Goal: Task Accomplishment & Management: Manage account settings

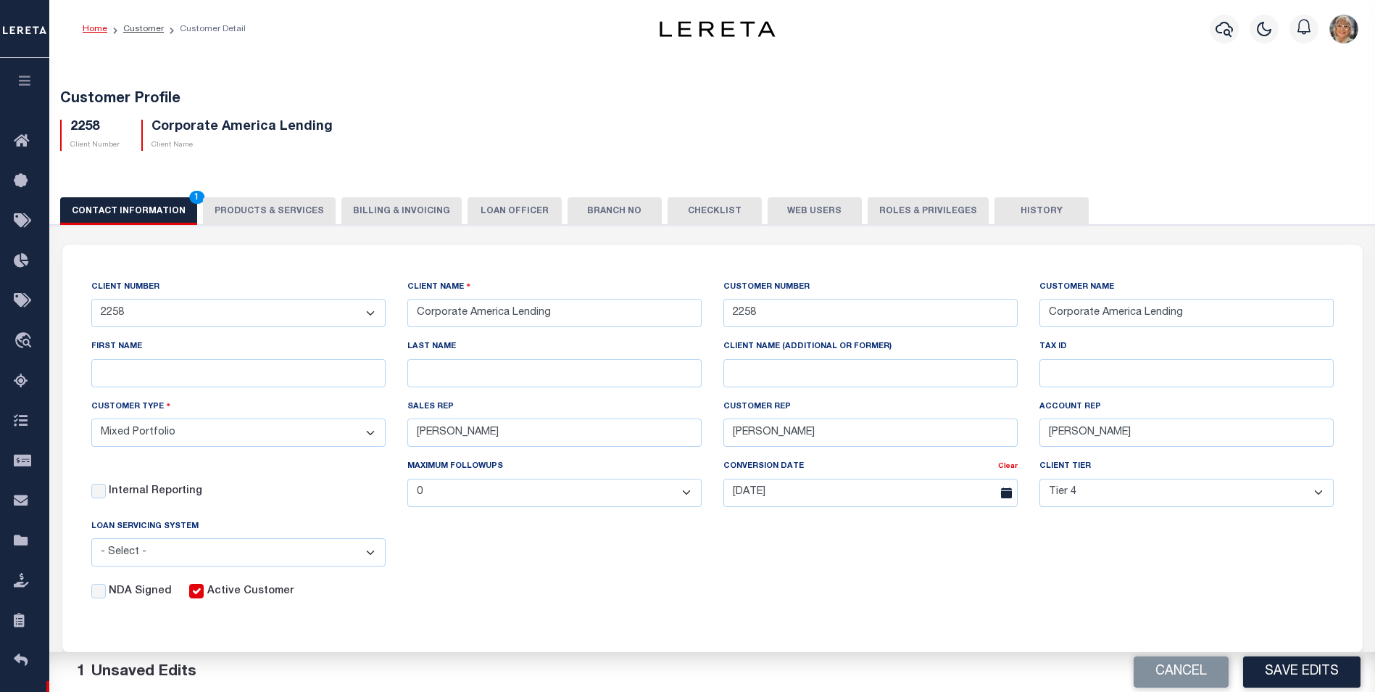
select select "Mixed Portfolio"
select select "Tier 4"
click at [787, 207] on button "Web Users" at bounding box center [815, 211] width 94 height 28
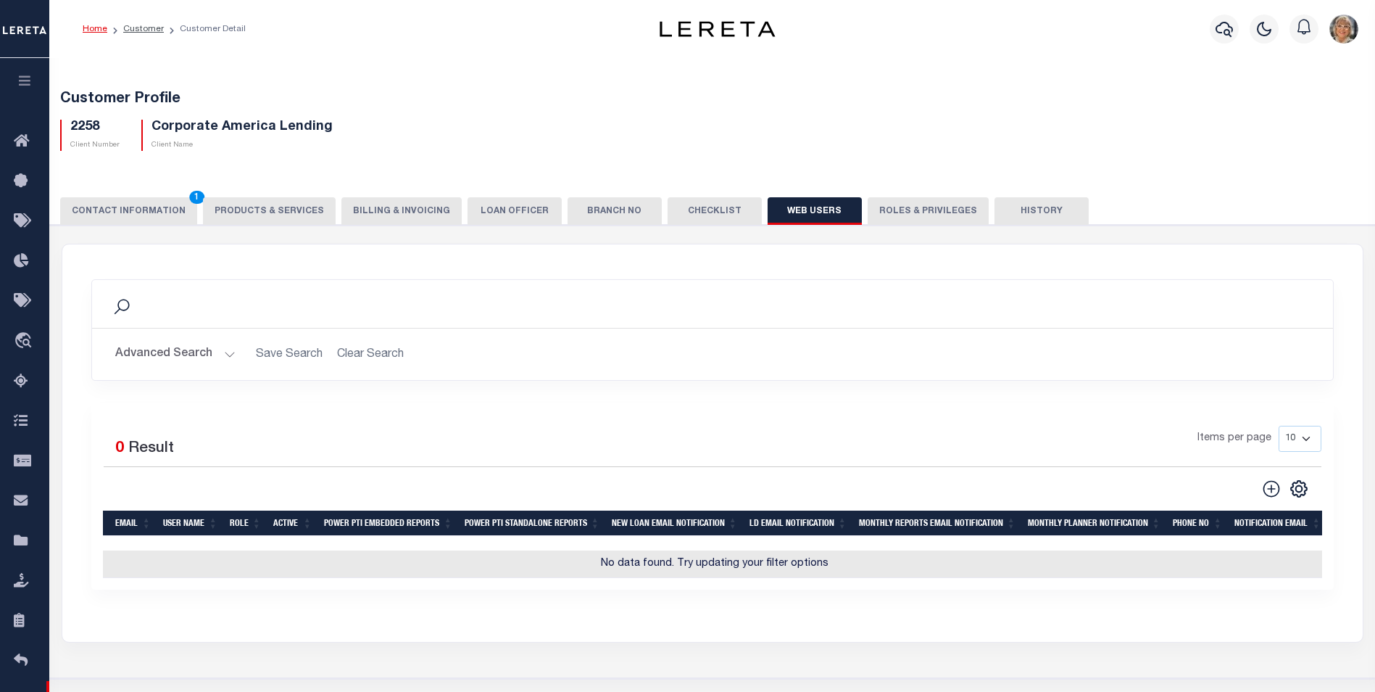
click at [884, 202] on button "Roles & Privileges" at bounding box center [928, 211] width 121 height 28
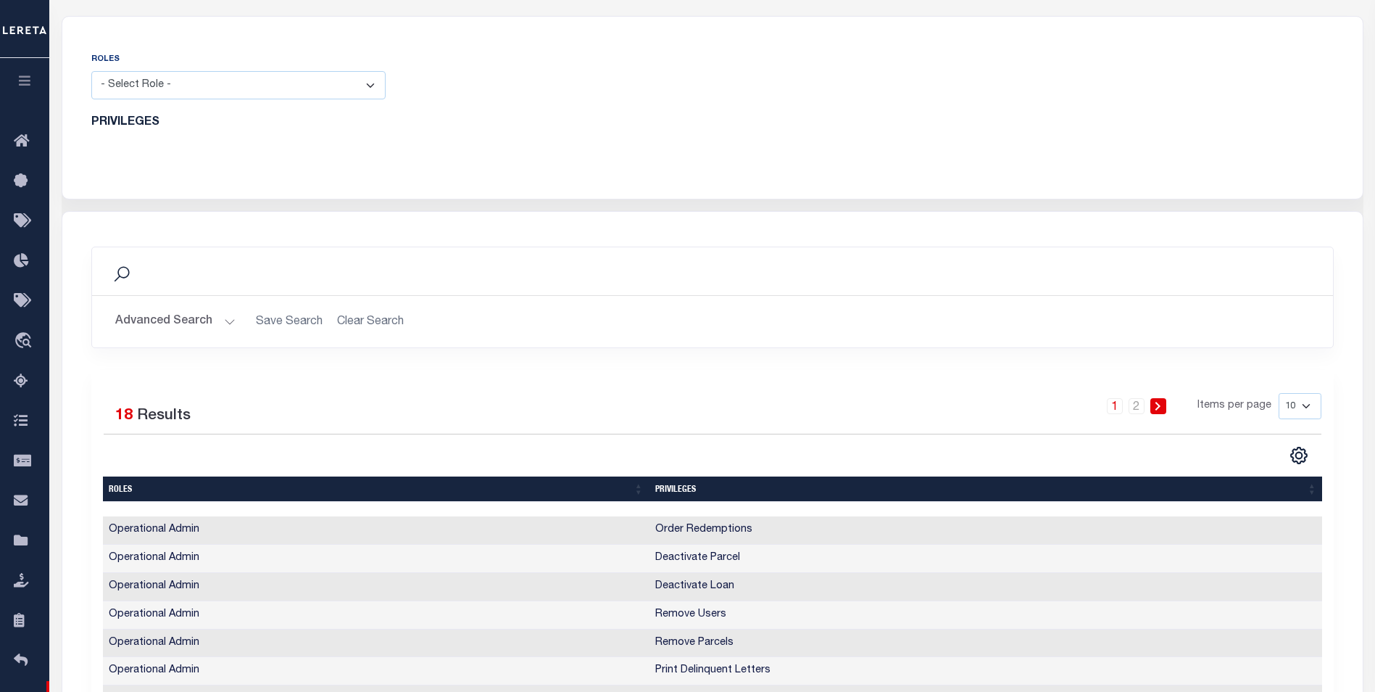
scroll to position [145, 0]
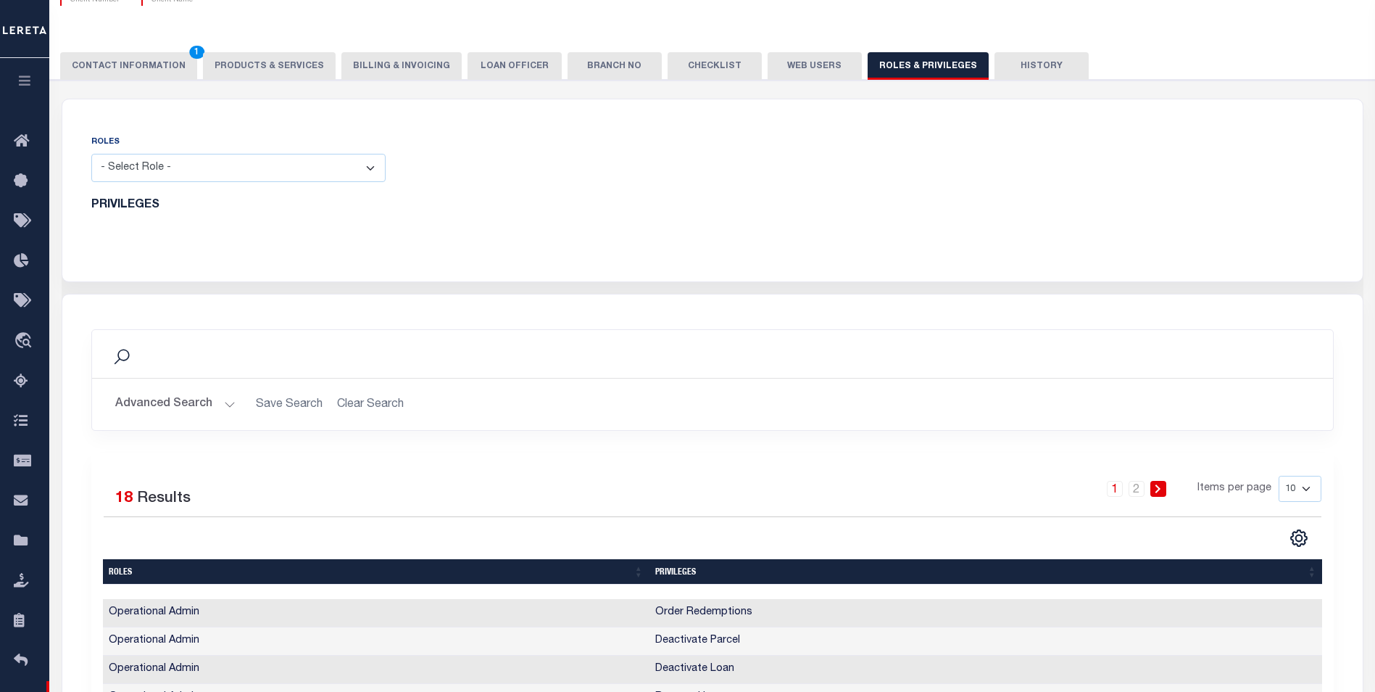
click at [792, 65] on button "Web Users" at bounding box center [815, 66] width 94 height 28
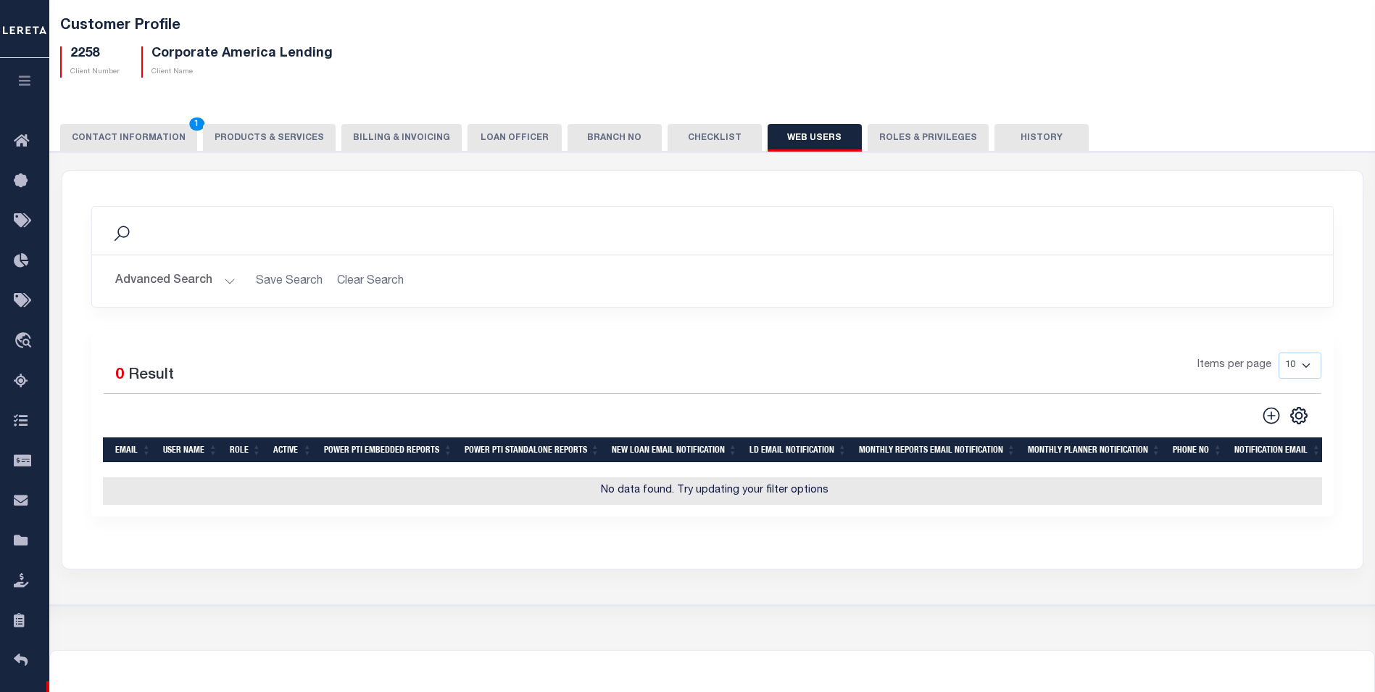
scroll to position [0, 0]
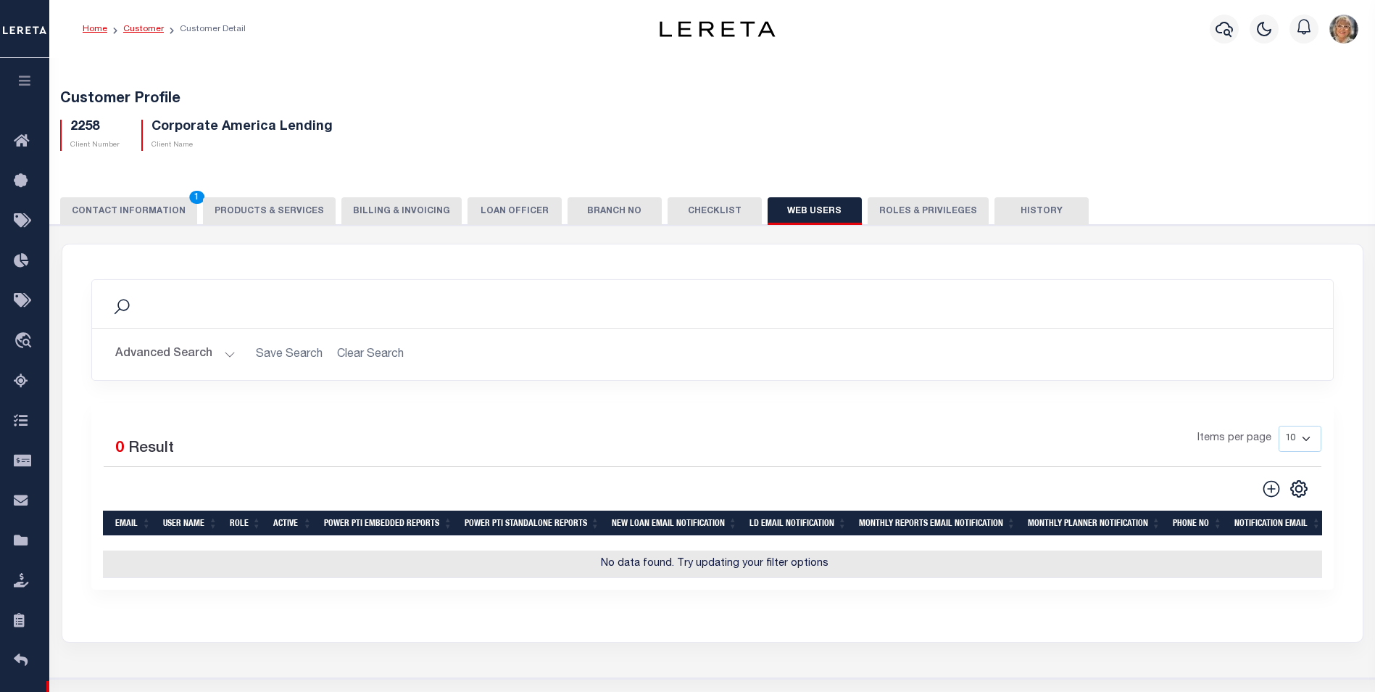
click at [139, 28] on link "Customer" at bounding box center [143, 29] width 41 height 9
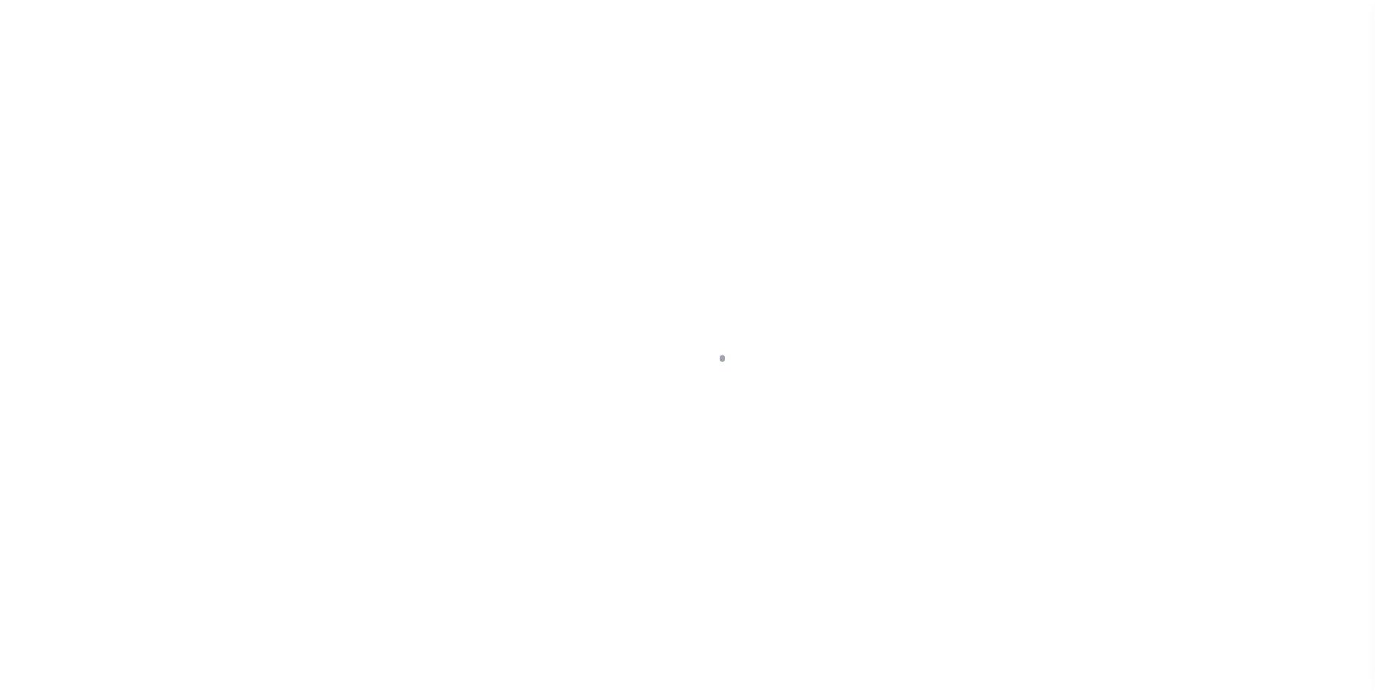
scroll to position [14, 0]
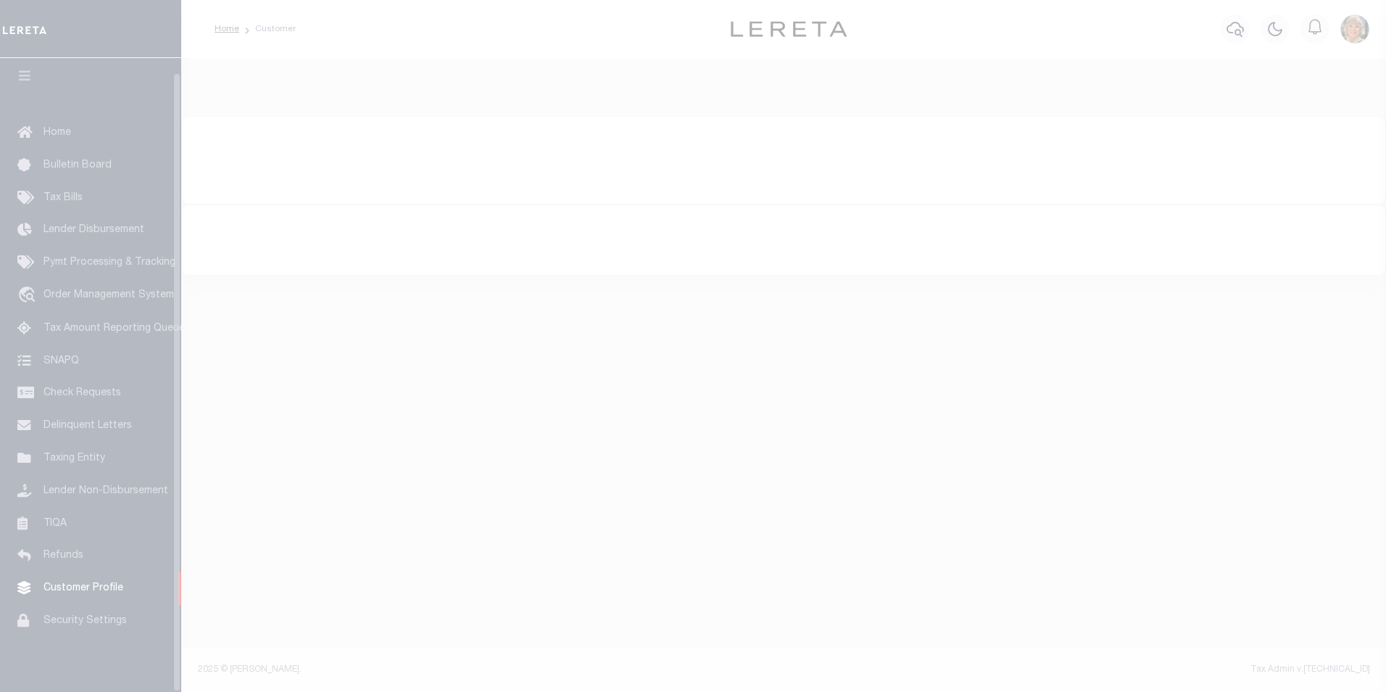
select select "true"
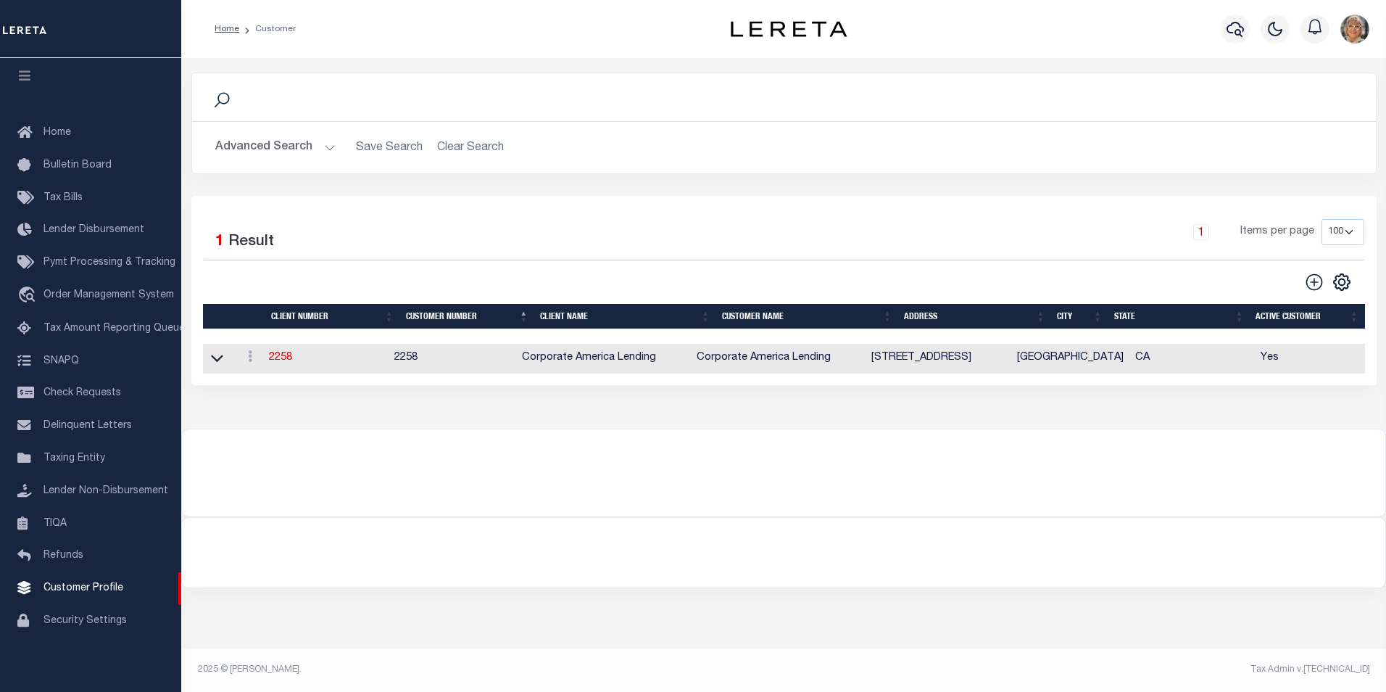
click at [272, 145] on button "Advanced Search" at bounding box center [275, 147] width 120 height 28
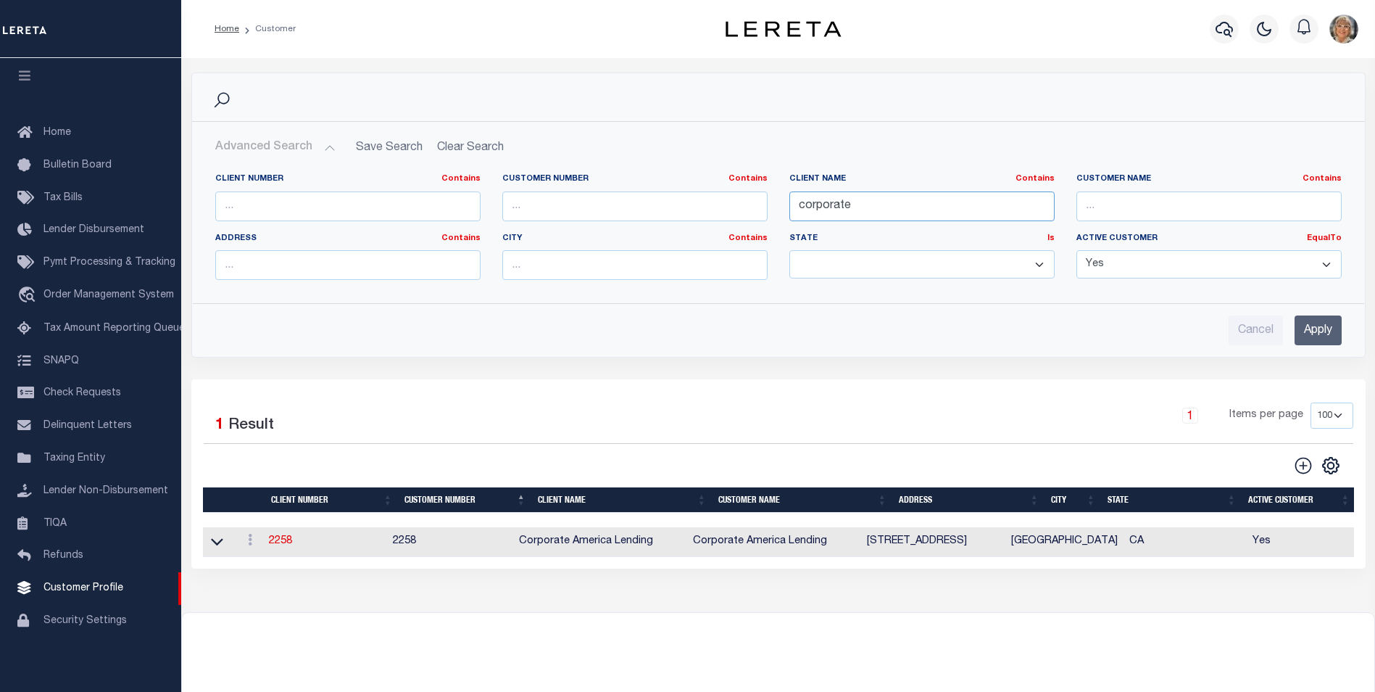
drag, startPoint x: 869, startPoint y: 210, endPoint x: 772, endPoint y: 203, distance: 97.4
click at [773, 204] on div "Client Number Contains Contains Is Customer Number Contains Contains Is Contains" at bounding box center [778, 232] width 1148 height 118
type input "signal"
click at [1303, 327] on input "Apply" at bounding box center [1318, 330] width 47 height 30
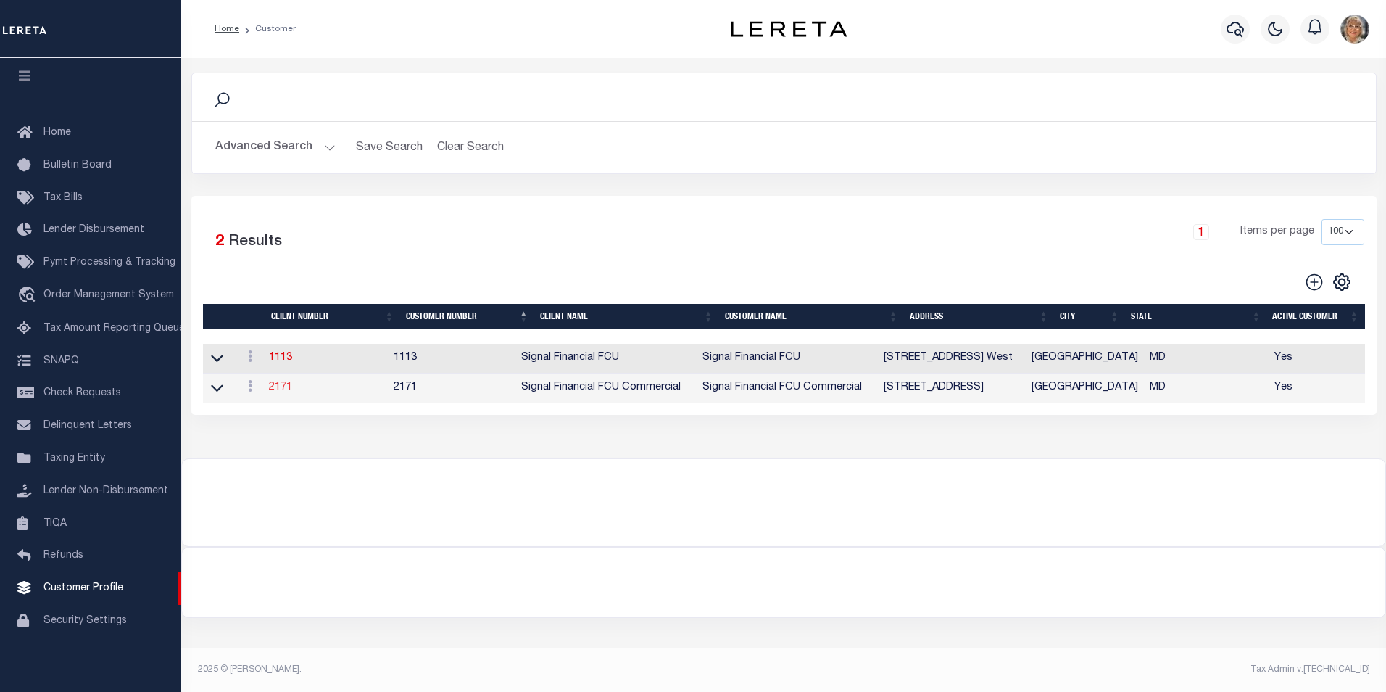
click at [278, 386] on link "2171" at bounding box center [280, 387] width 23 height 10
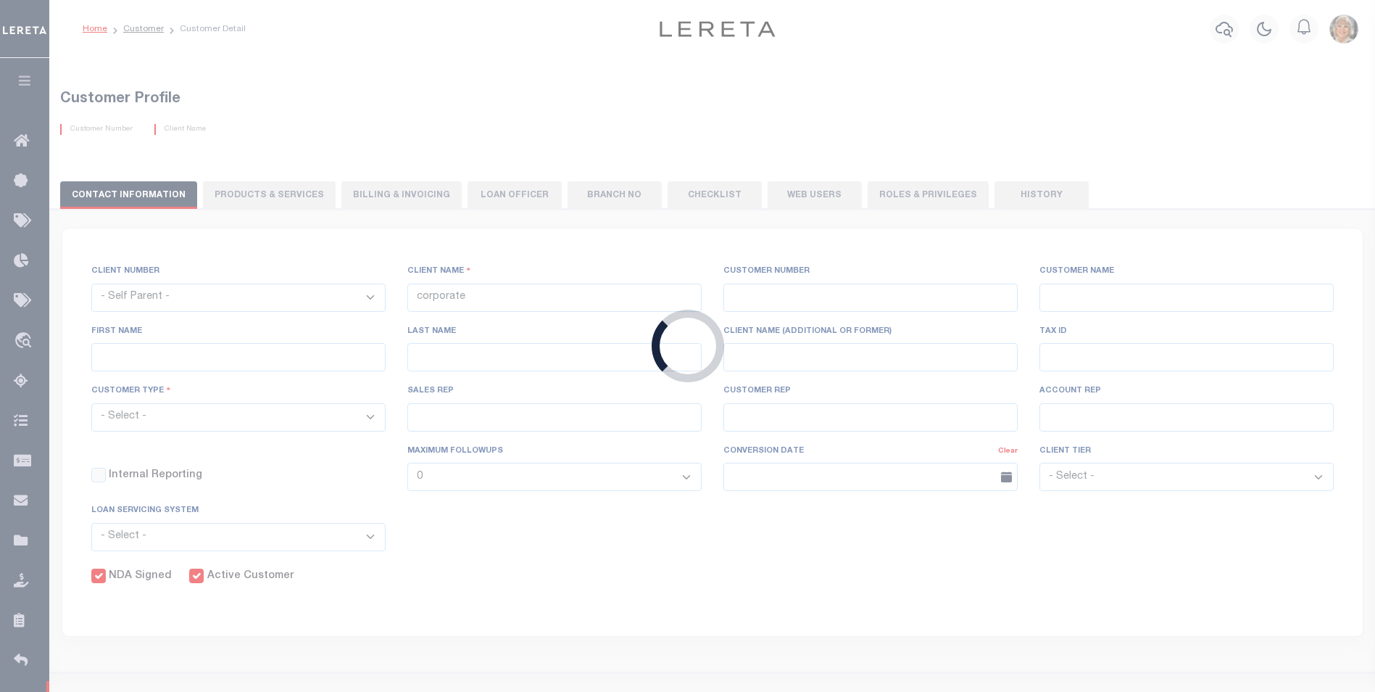
select select
type input "Signal Financial FCU Commercial"
type input "2171"
type input "Signal Financial FCU Commercial"
type input "Liliya"
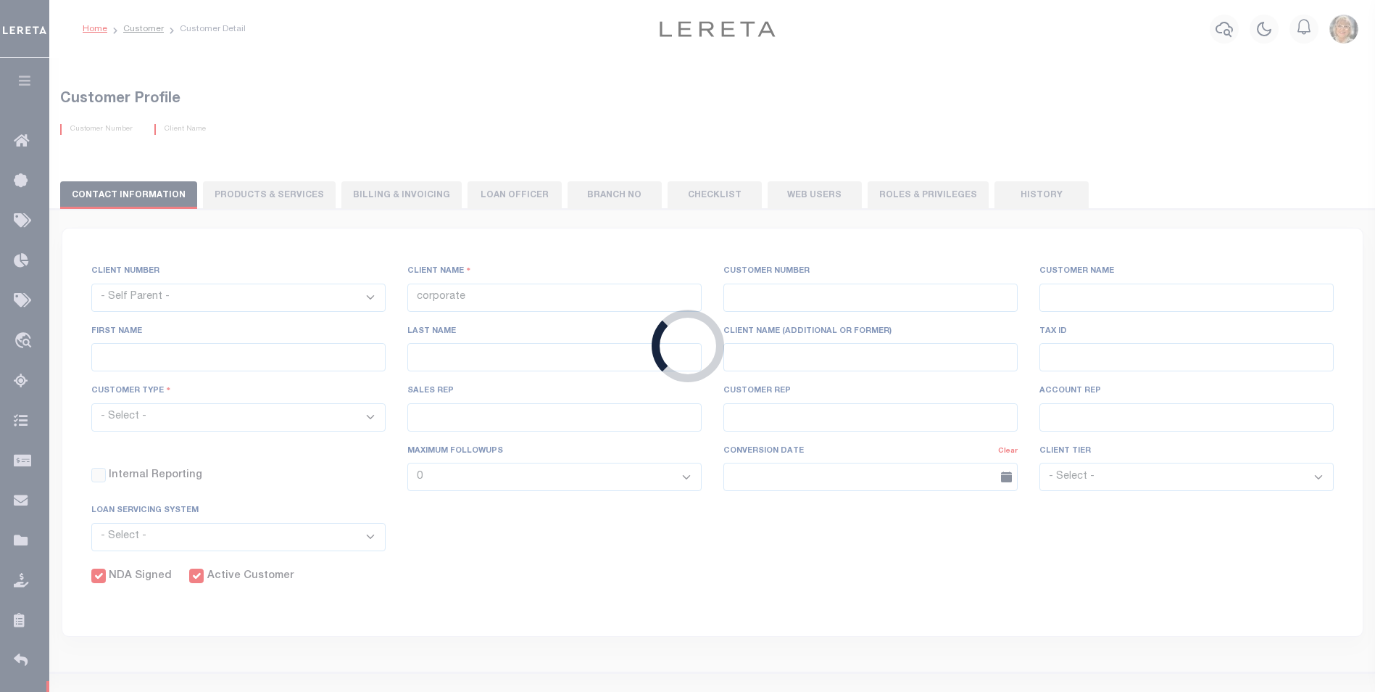
type input "Katinova"
select select "Commercial"
type input "[PERSON_NAME]"
checkbox input "true"
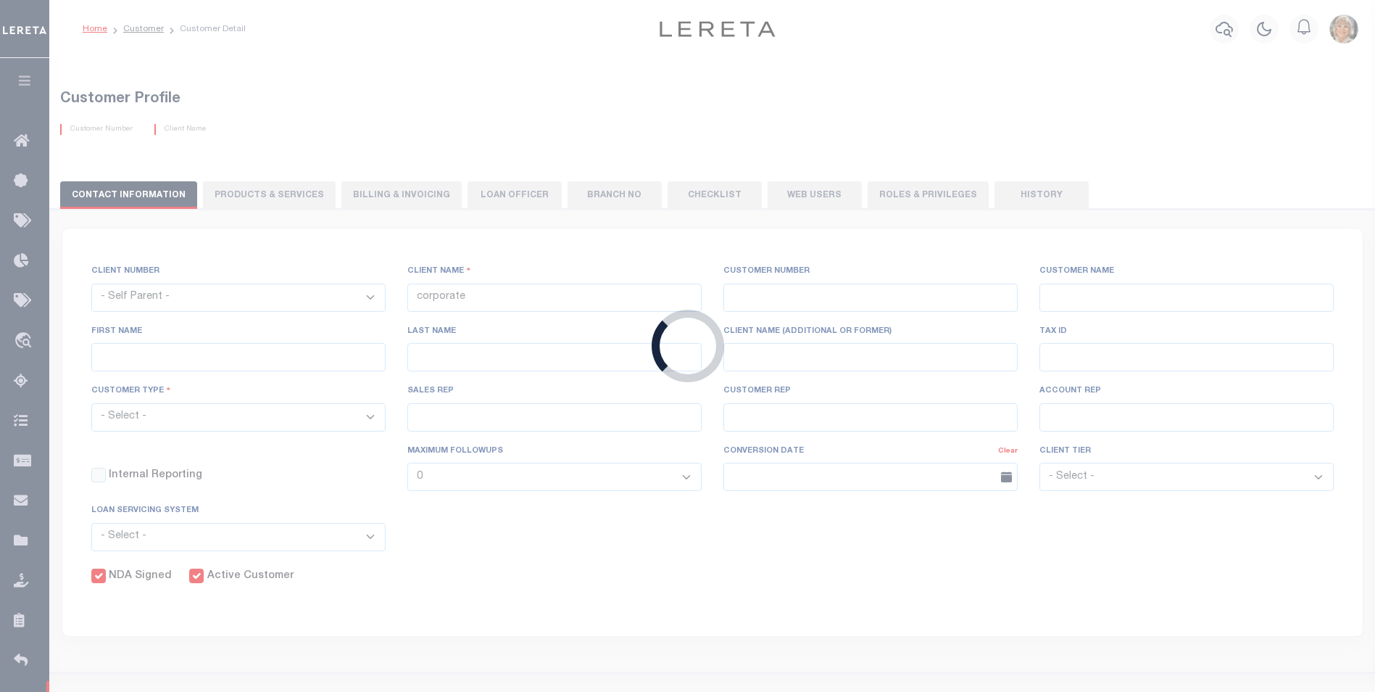
checkbox input "true"
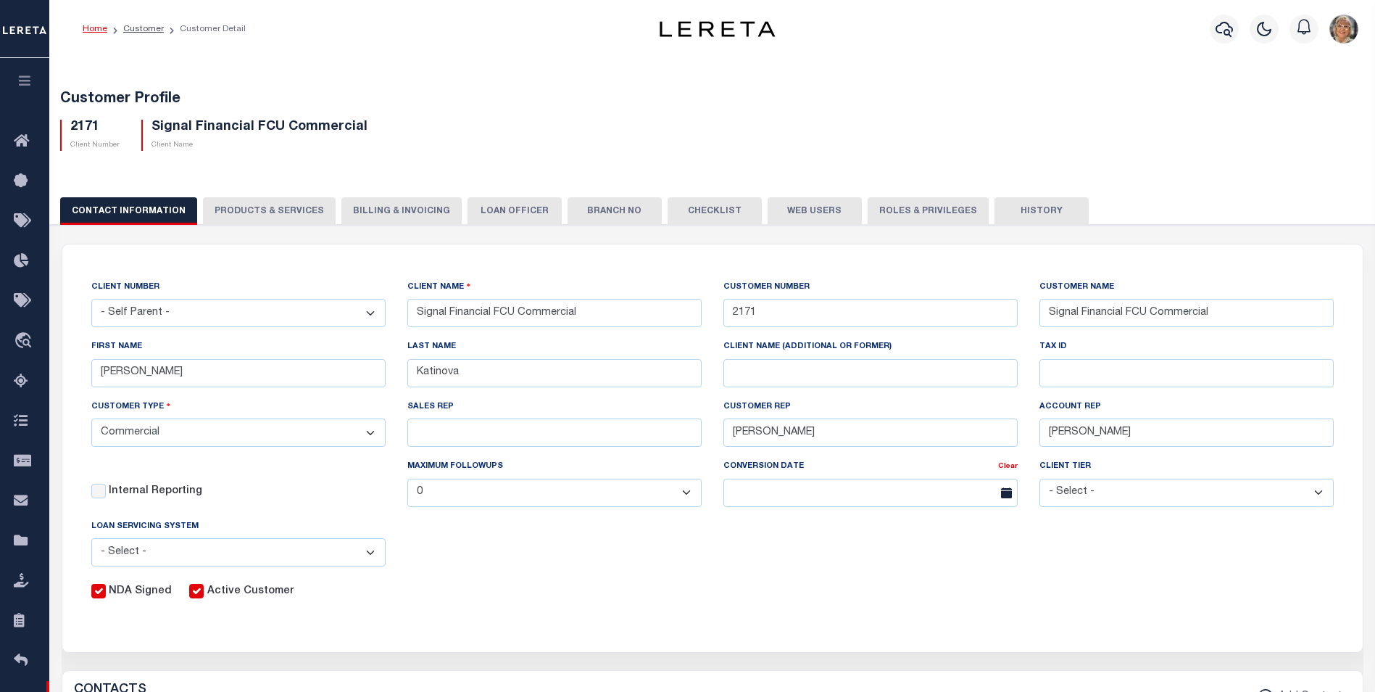
click at [795, 206] on button "Web Users" at bounding box center [815, 211] width 94 height 28
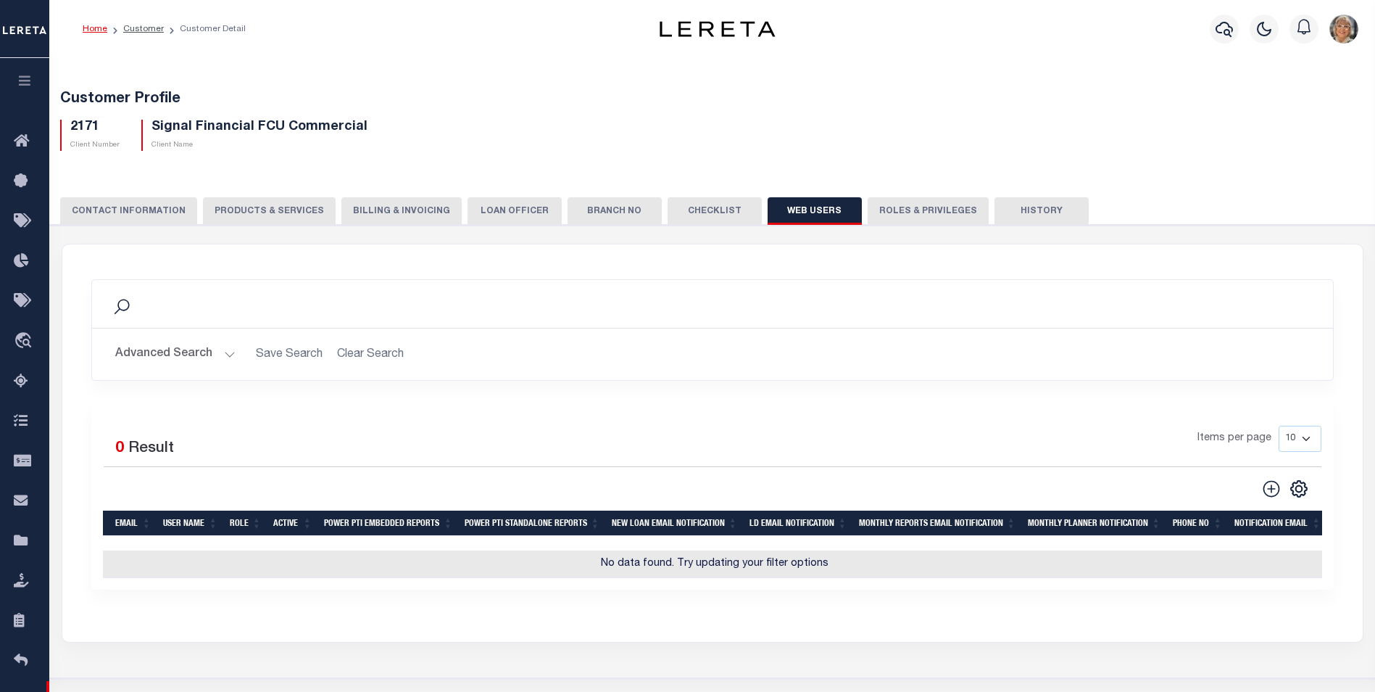
click at [144, 353] on button "Advanced Search" at bounding box center [175, 354] width 120 height 28
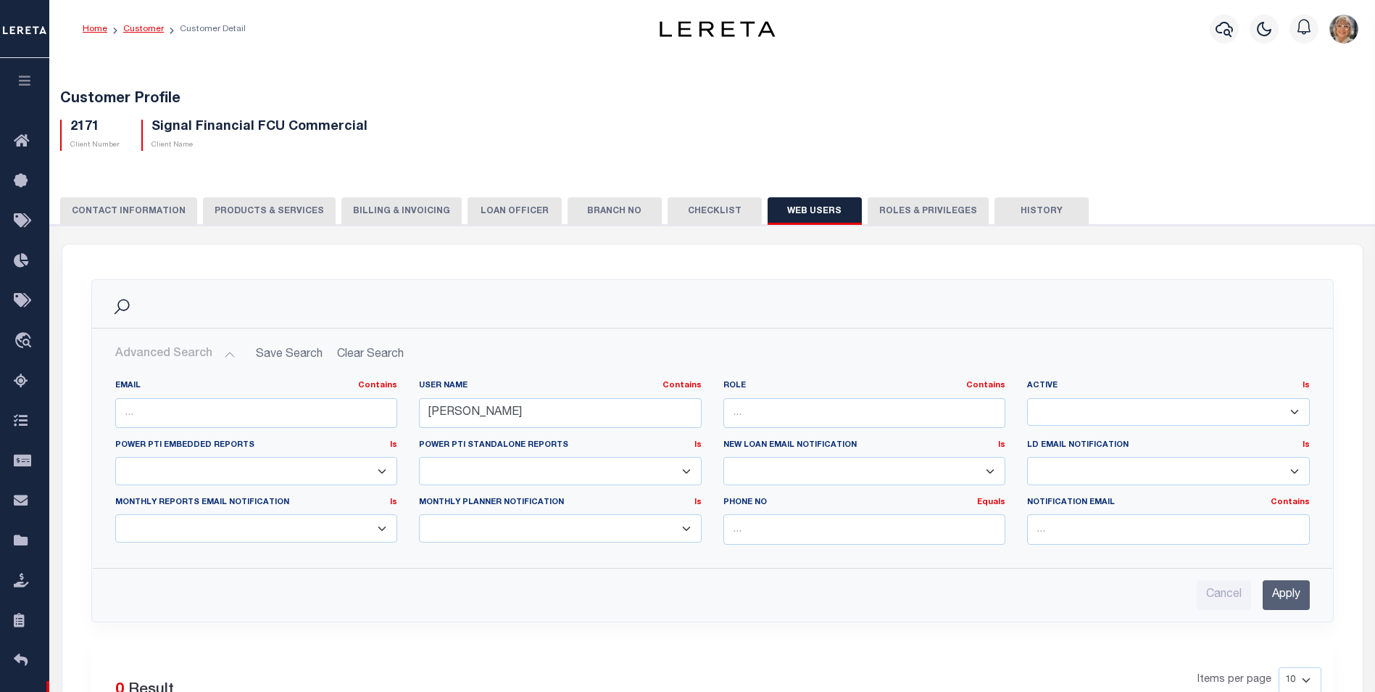
click at [138, 27] on link "Customer" at bounding box center [143, 29] width 41 height 9
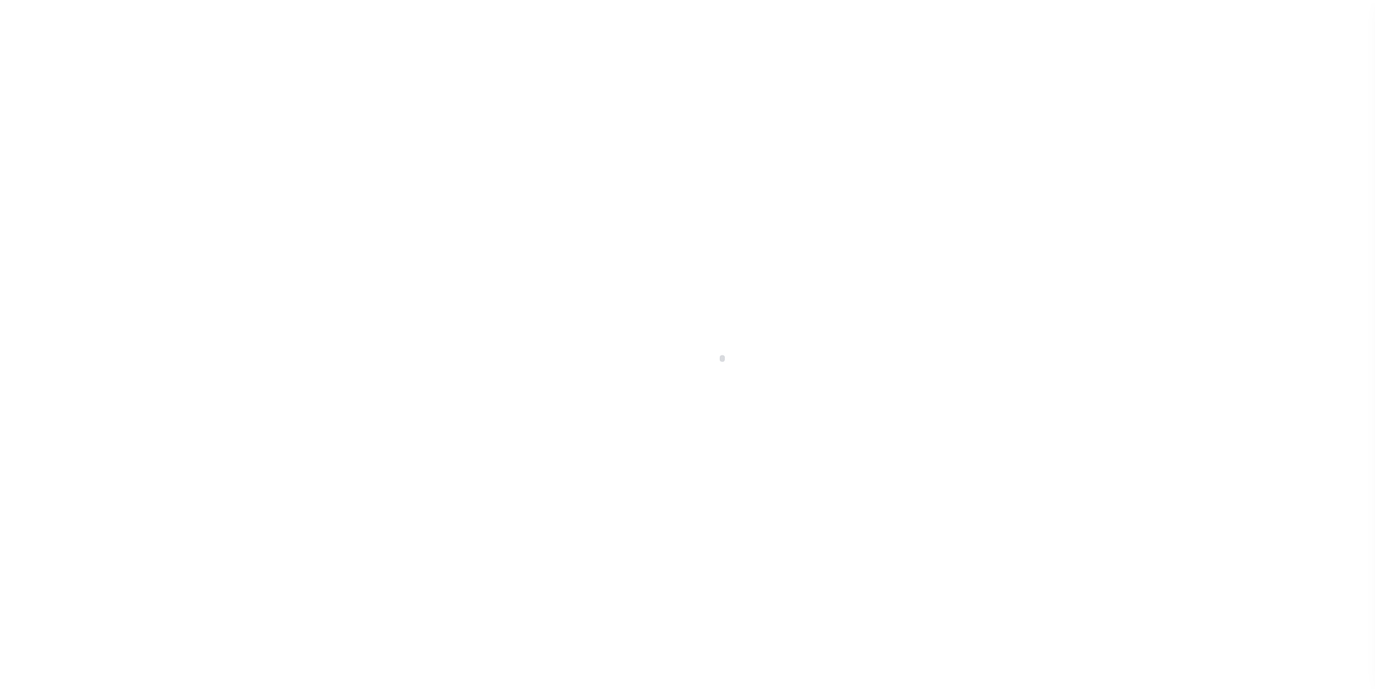
scroll to position [14, 0]
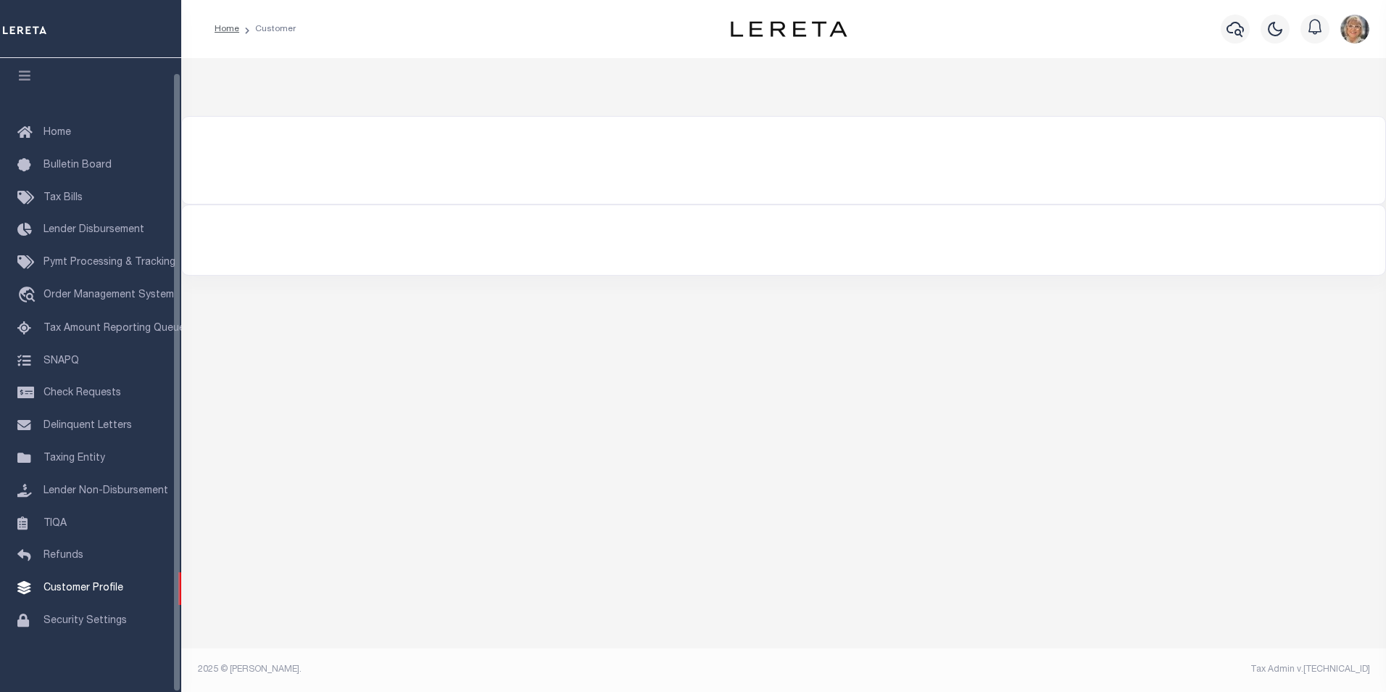
type input "signal"
checkbox input "false"
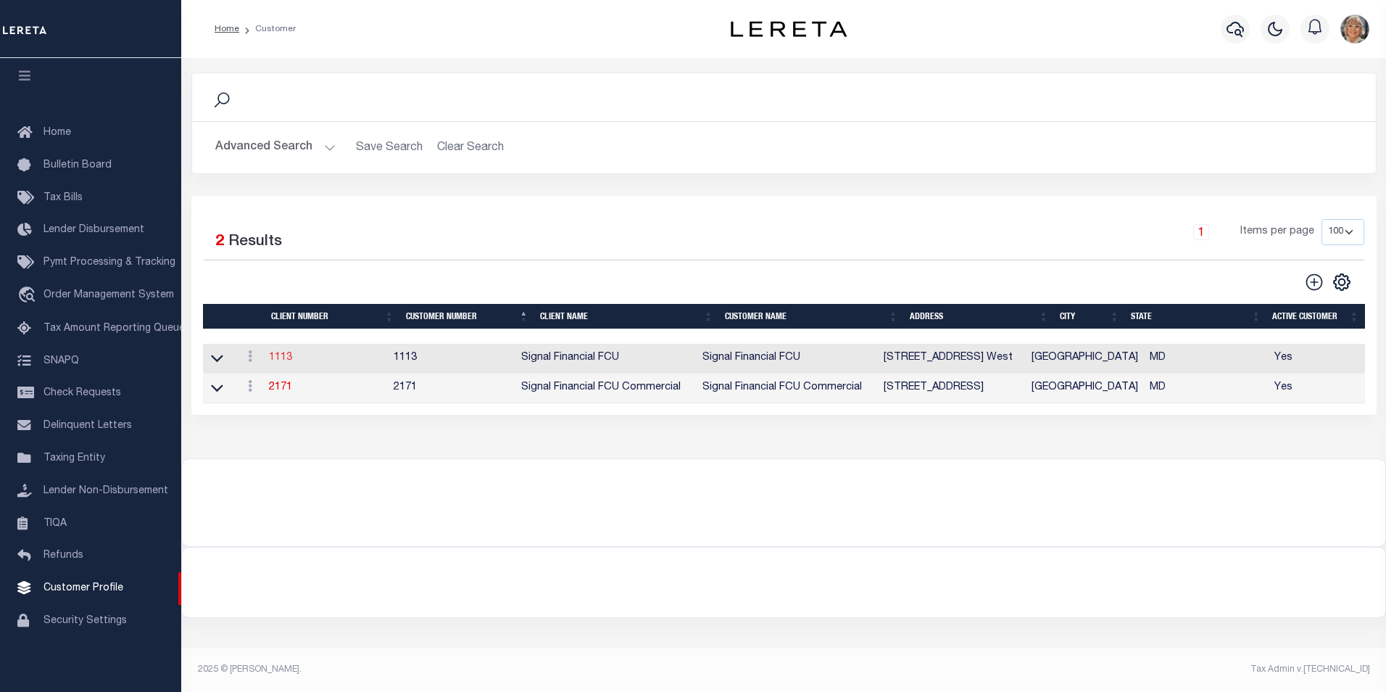
click at [285, 357] on link "1113" at bounding box center [280, 357] width 23 height 10
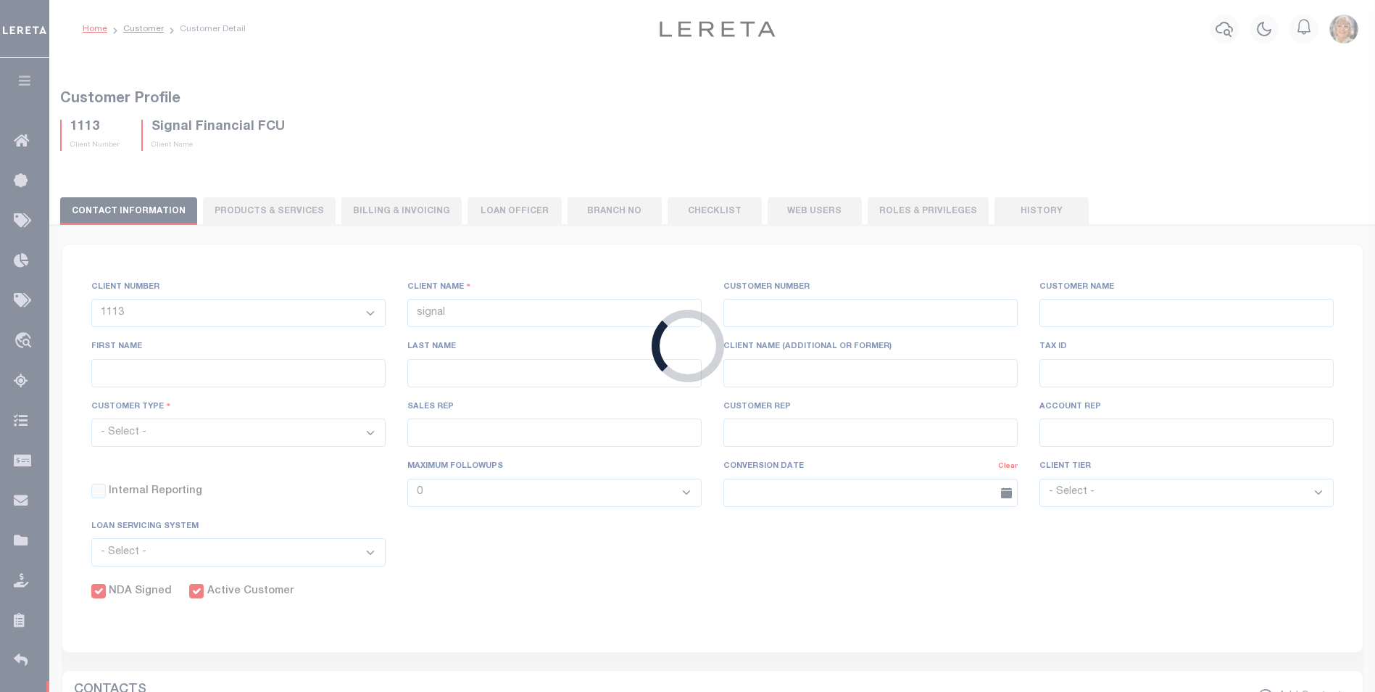
select select
type input "Signal Financial FCU"
type input "1113"
type input "Signal Financial FCU"
type input "[PERSON_NAME]"
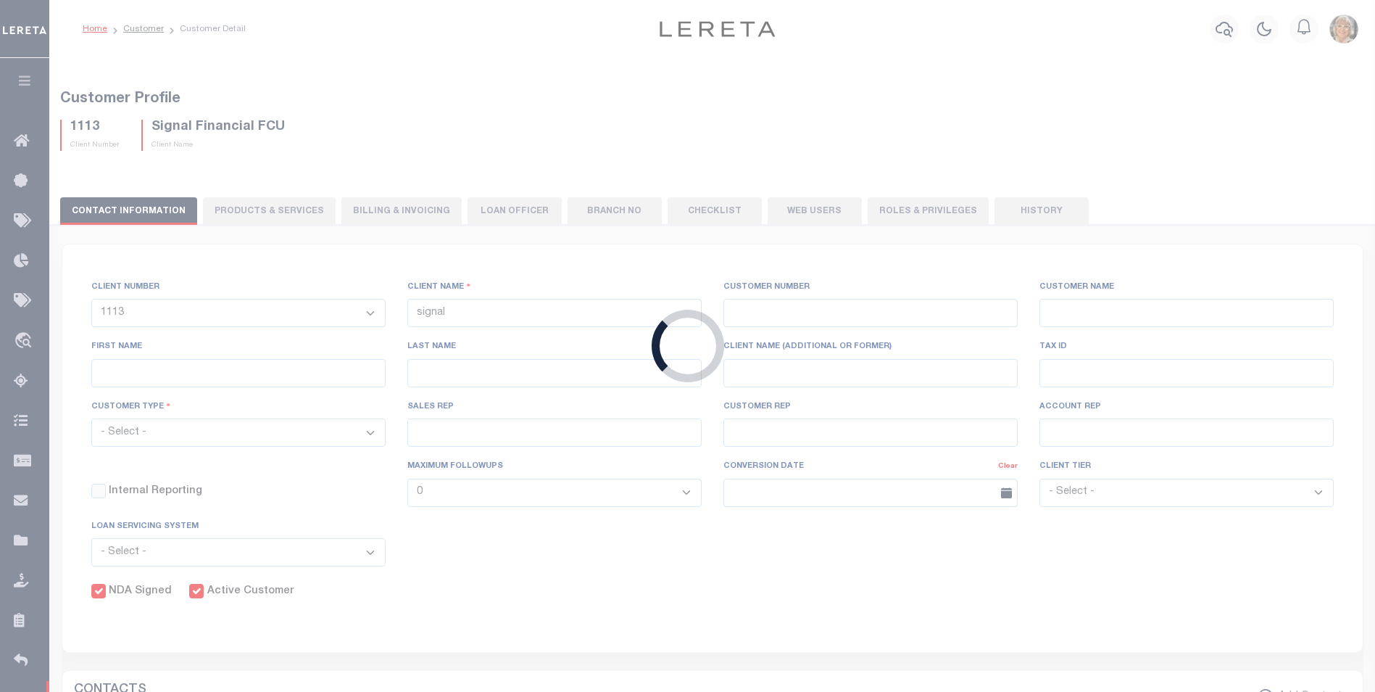
type input "[PERSON_NAME]"
select select "Residential"
type input "[PERSON_NAME]"
checkbox input "true"
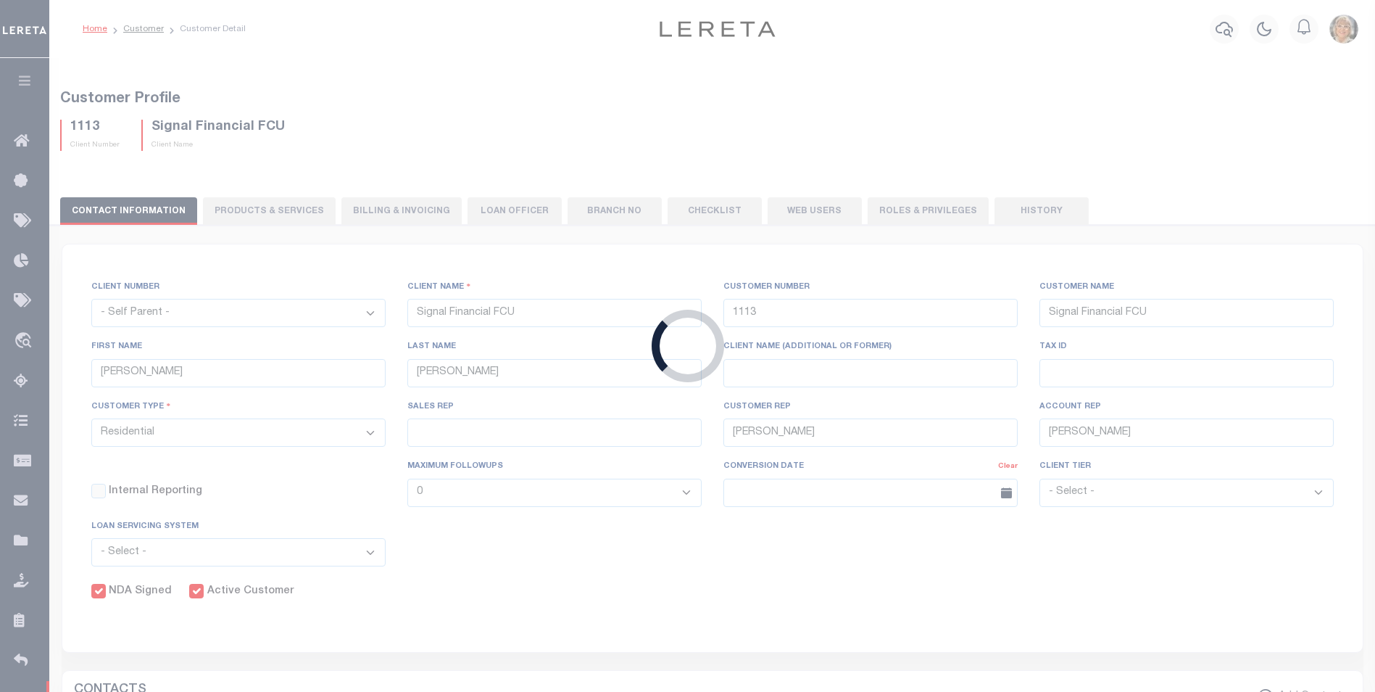
checkbox input "true"
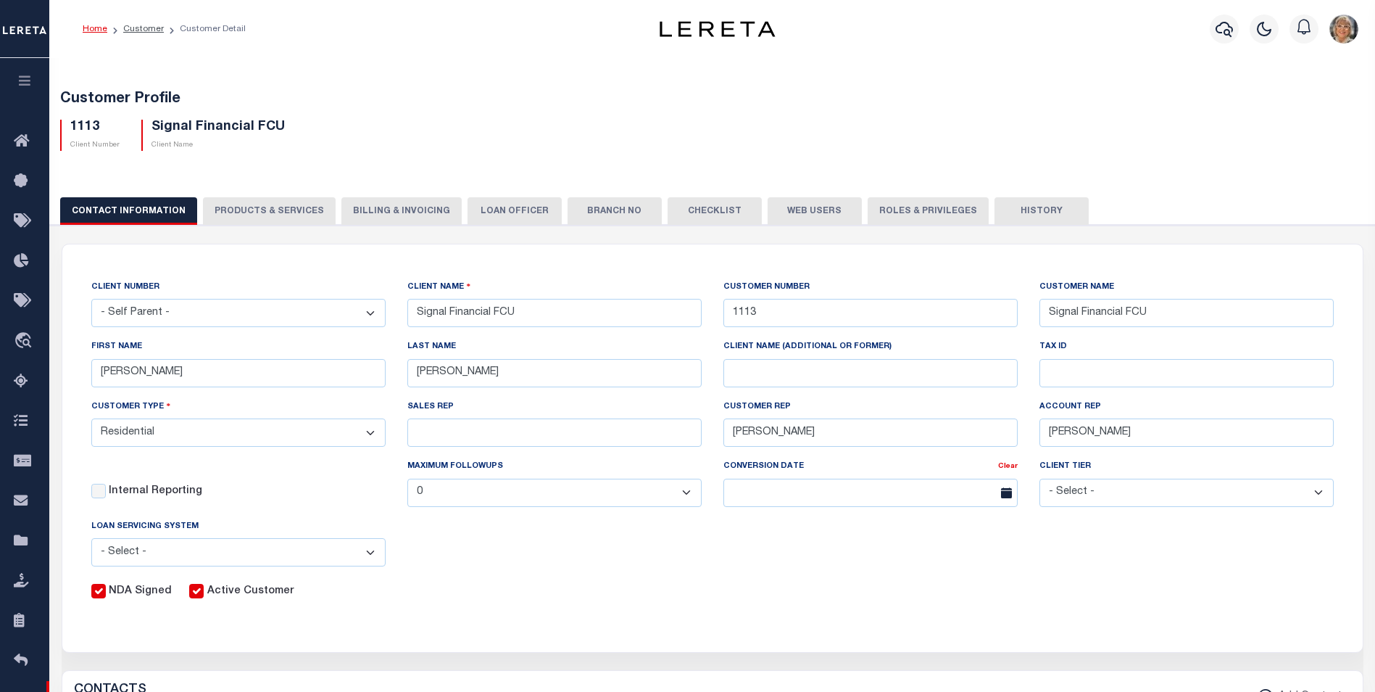
click at [799, 204] on button "Web Users" at bounding box center [815, 211] width 94 height 28
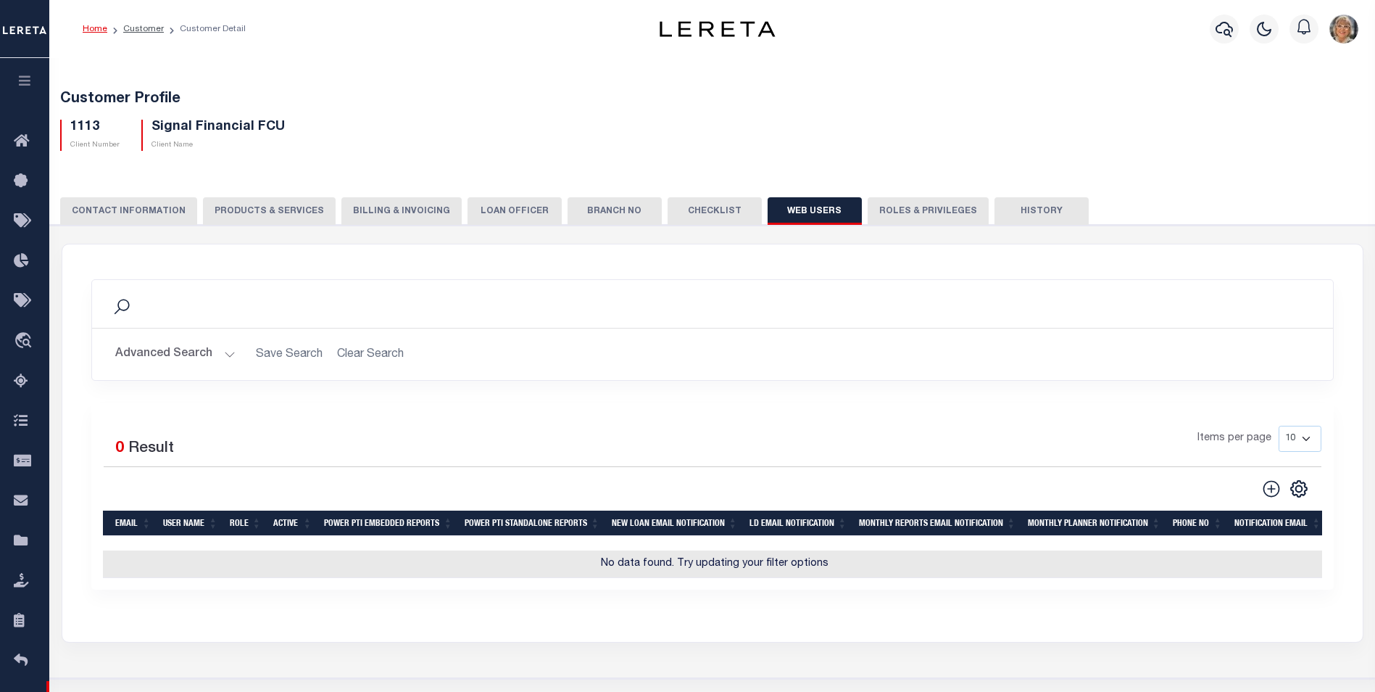
click at [159, 355] on button "Advanced Search" at bounding box center [175, 354] width 120 height 28
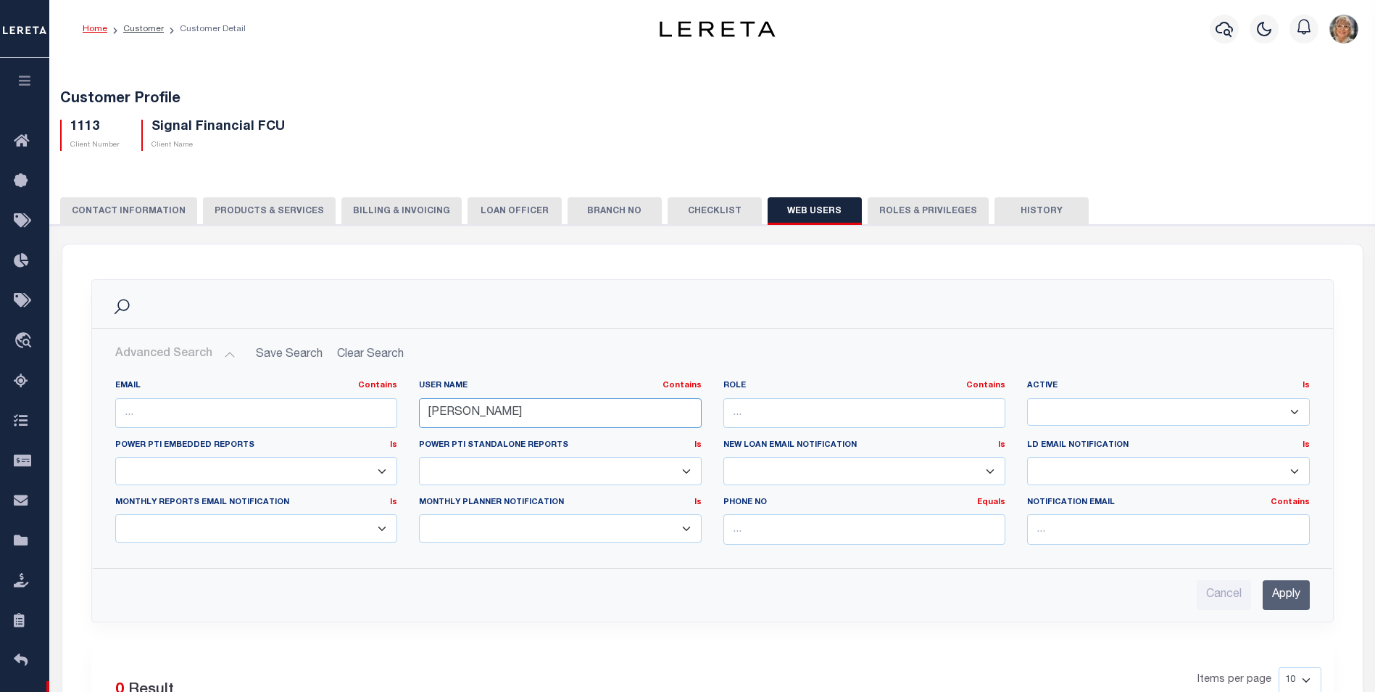
drag, startPoint x: 522, startPoint y: 417, endPoint x: 345, endPoint y: 407, distance: 177.1
click at [345, 407] on div "EMAIL Contains Contains Is USER NAME Contains Contains Is heather Contains Is Is" at bounding box center [712, 467] width 1217 height 175
click at [1277, 595] on input "Apply" at bounding box center [1286, 595] width 47 height 30
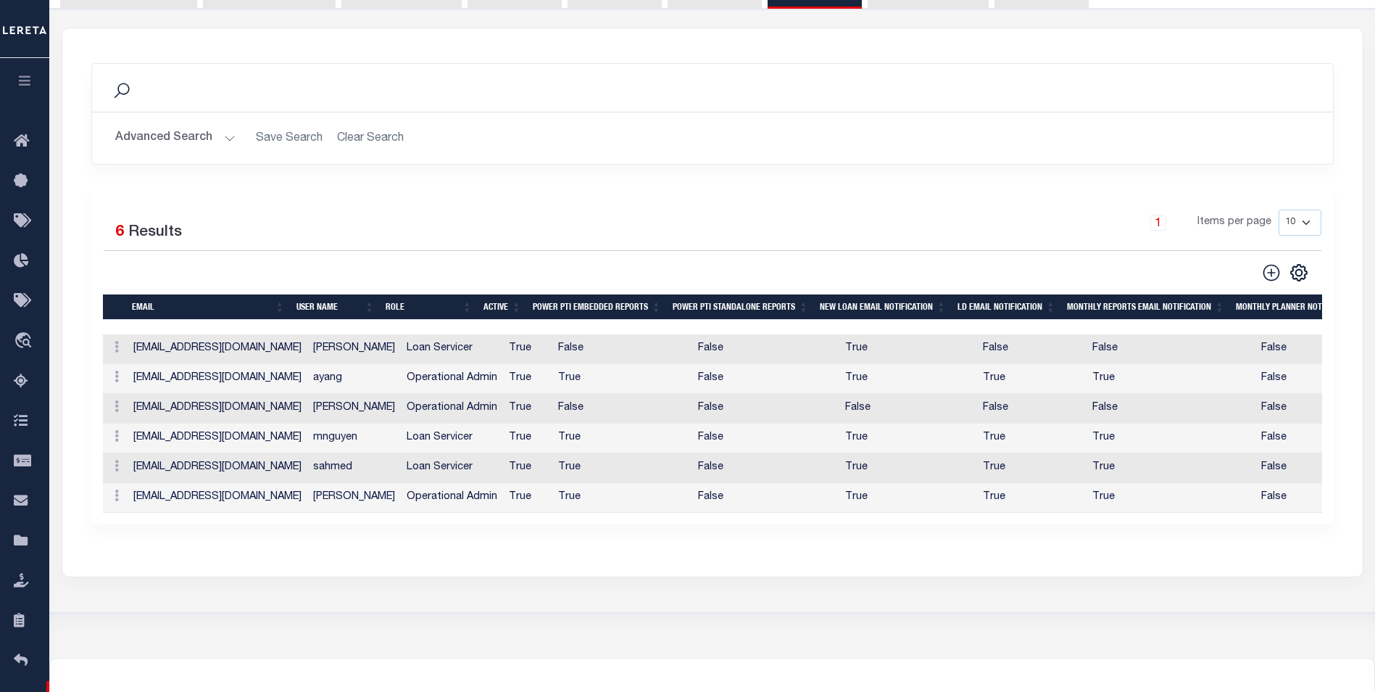
scroll to position [217, 0]
